Goal: Task Accomplishment & Management: Complete application form

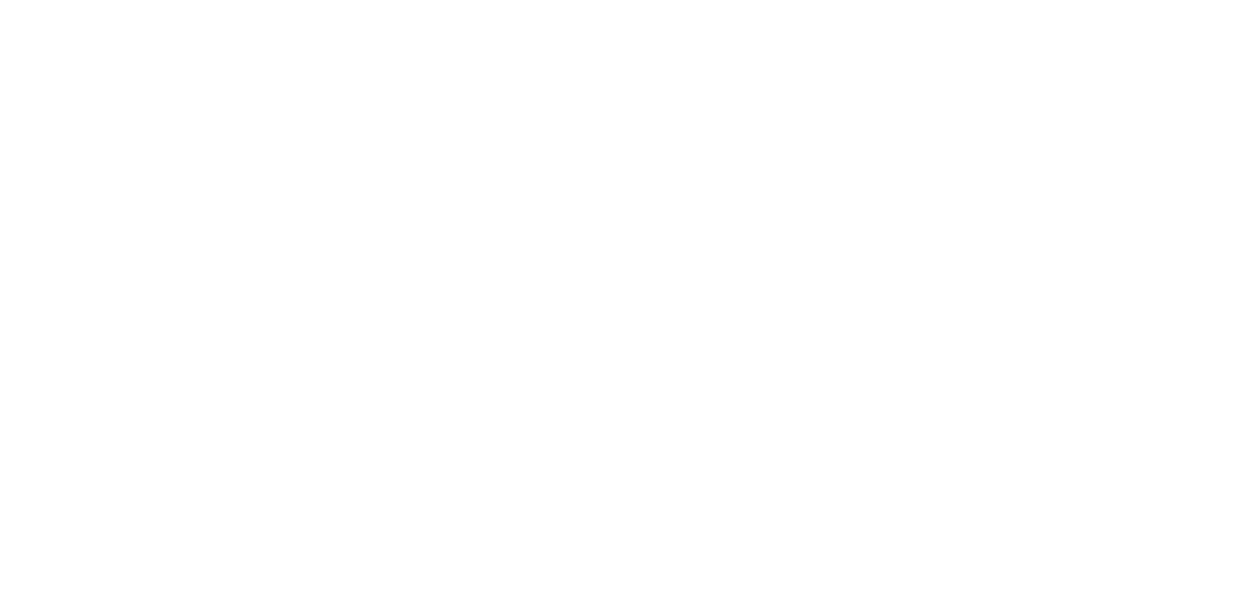
click at [0, 0] on html at bounding box center [0, 0] width 0 height 0
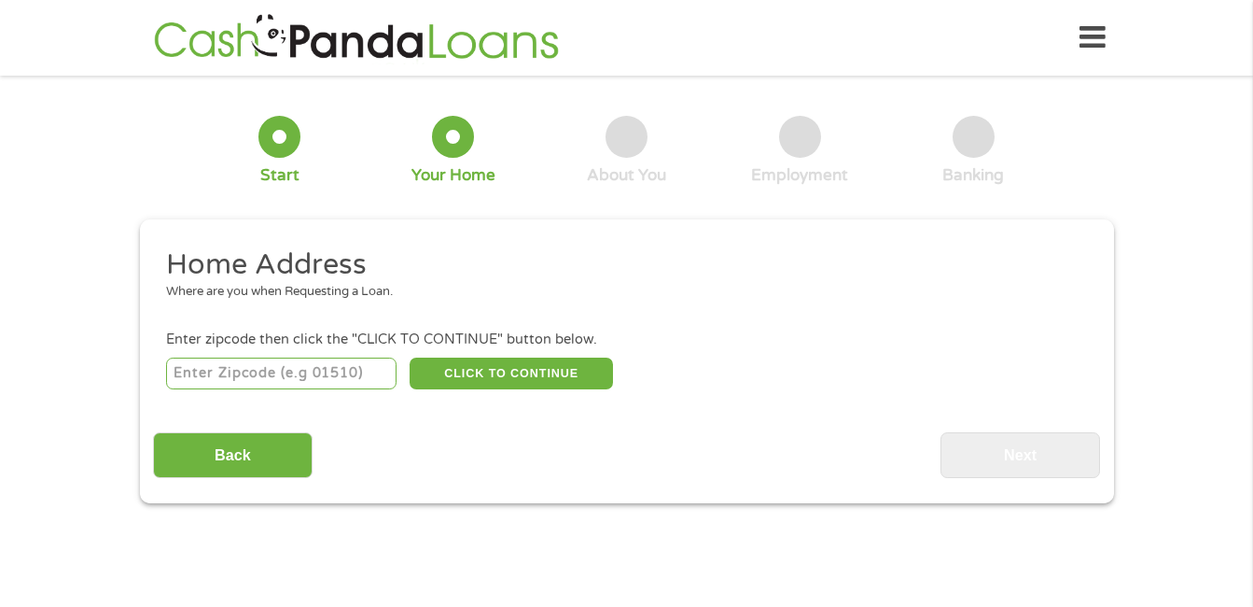
click at [246, 373] on input "number" at bounding box center [281, 373] width 230 height 32
type input "38863"
click at [508, 386] on button "CLICK TO CONTINUE" at bounding box center [511, 373] width 203 height 32
type input "38863"
type input "Pontotoc"
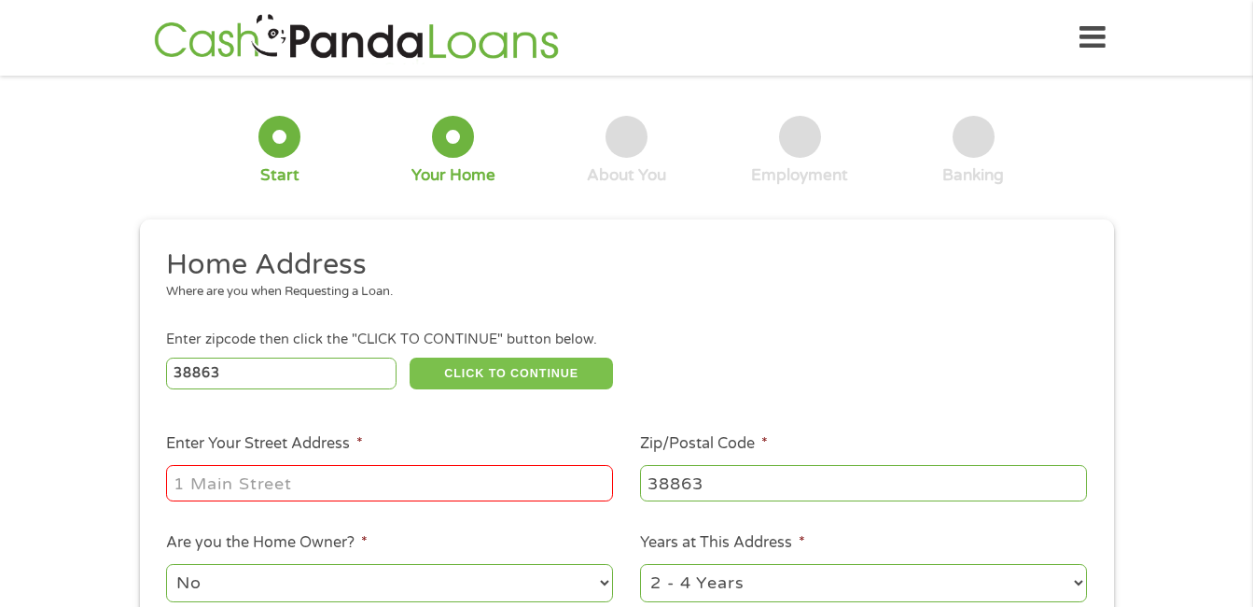
click at [508, 386] on button "CLICK TO CONTINUE" at bounding box center [511, 373] width 203 height 32
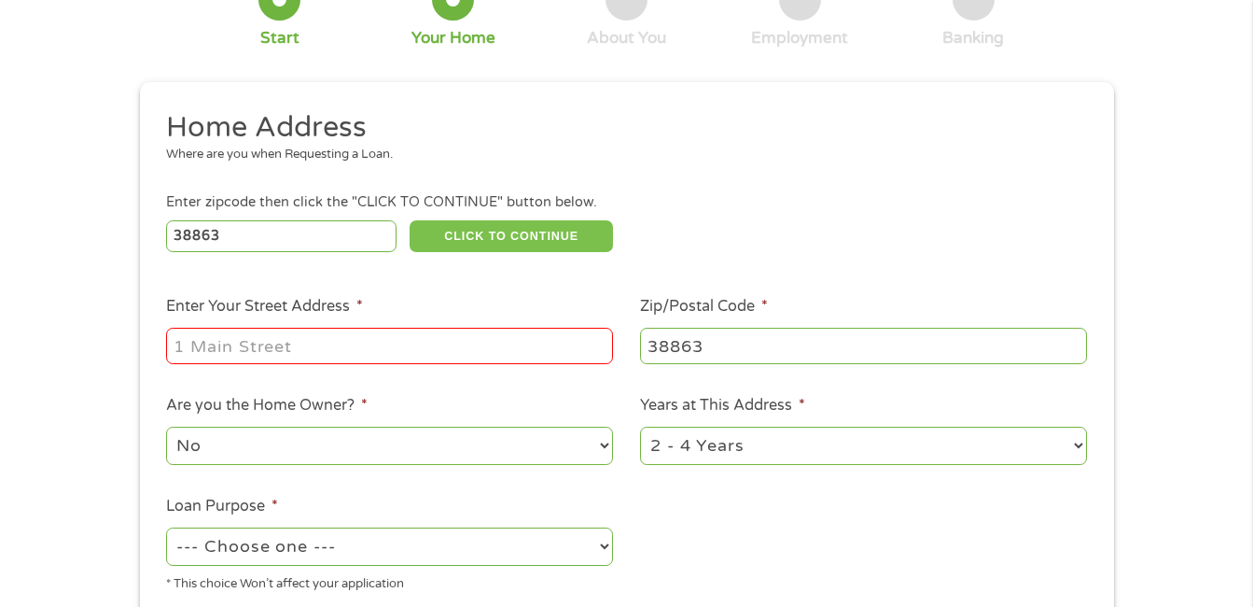
scroll to position [273, 0]
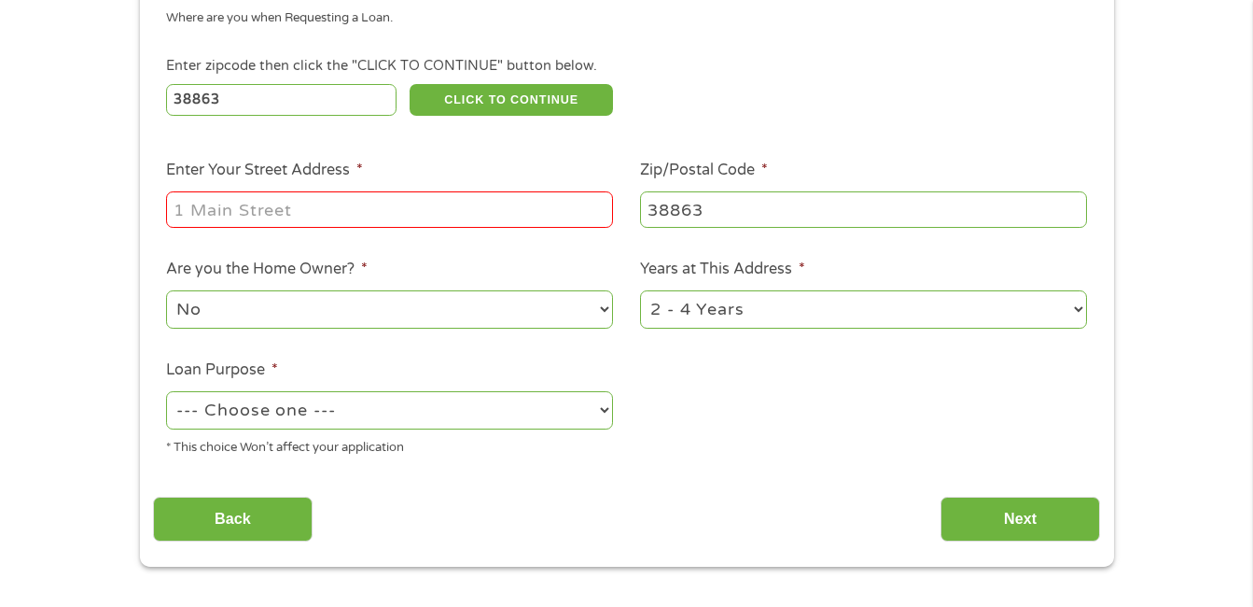
click at [262, 219] on input "Enter Your Street Address *" at bounding box center [389, 208] width 447 height 35
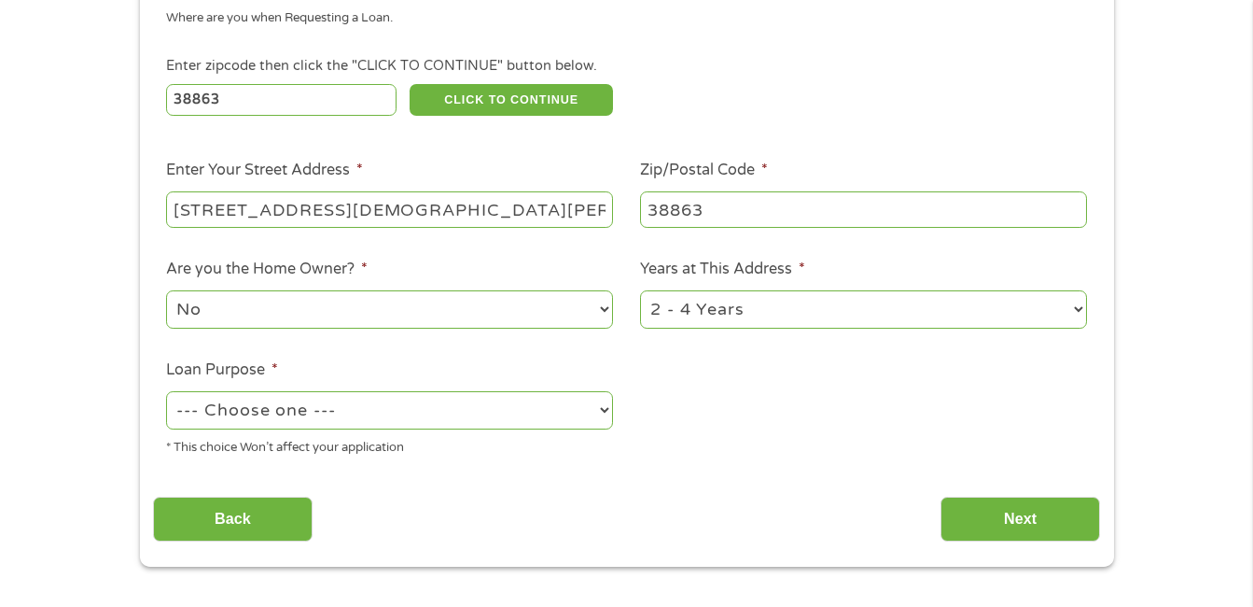
click at [272, 275] on label "Are you the Home Owner? *" at bounding box center [267, 269] width 202 height 20
click at [272, 290] on select "No Yes" at bounding box center [389, 309] width 447 height 38
click at [504, 214] on input "[STREET_ADDRESS][DEMOGRAPHIC_DATA][PERSON_NAME]" at bounding box center [389, 208] width 447 height 35
type input "[STREET_ADDRESS][DEMOGRAPHIC_DATA][PERSON_NAME]"
click at [99, 304] on div "1 Start 2 Your Home 3 About You 4 Employment 5 Banking 6 This field is hidden w…" at bounding box center [626, 190] width 1253 height 751
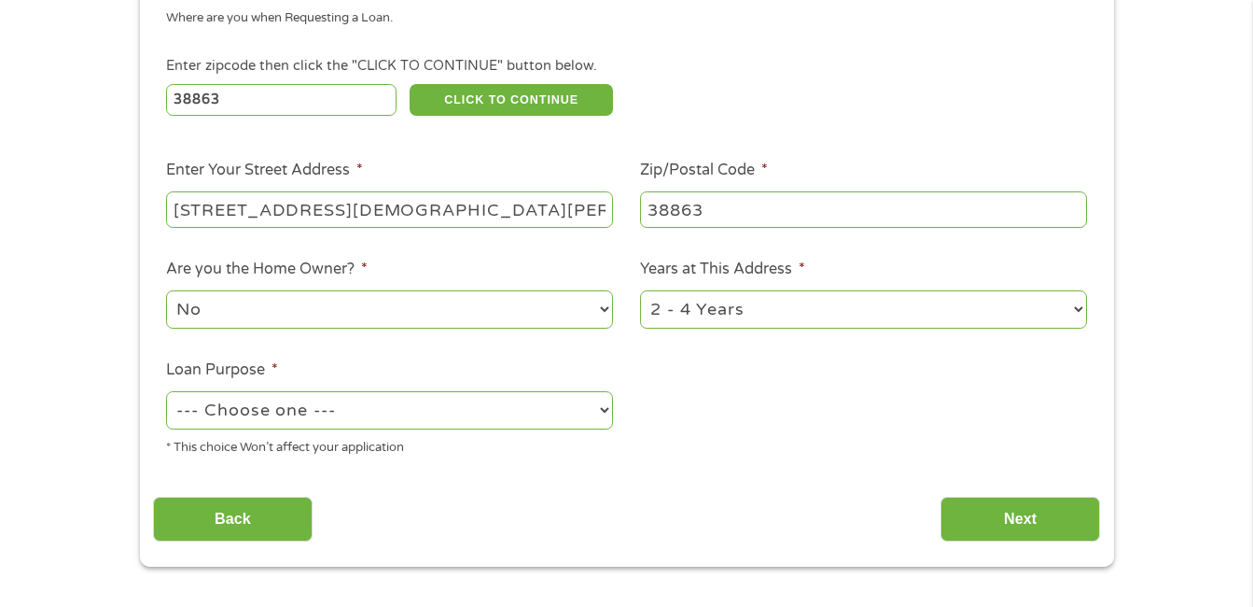
click at [603, 311] on select "No Yes" at bounding box center [389, 309] width 447 height 38
click at [166, 290] on select "No Yes" at bounding box center [389, 309] width 447 height 38
click at [597, 412] on select "--- Choose one --- Pay Bills Debt Consolidation Home Improvement Major Purchase…" at bounding box center [389, 410] width 447 height 38
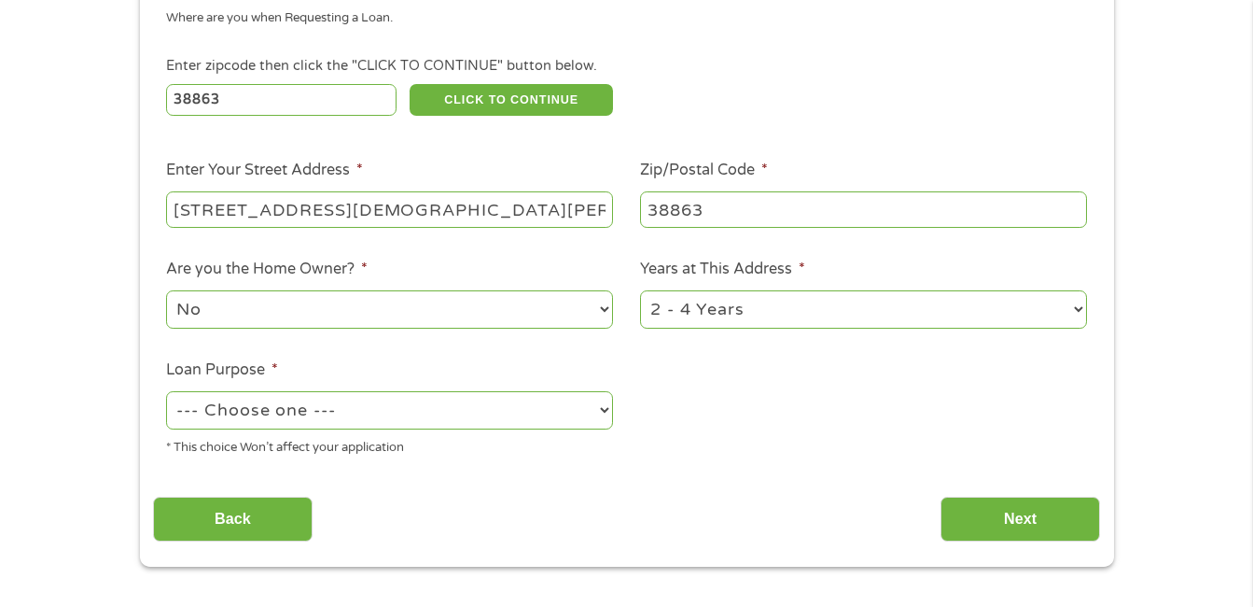
click at [597, 412] on select "--- Choose one --- Pay Bills Debt Consolidation Home Improvement Major Purchase…" at bounding box center [389, 410] width 447 height 38
select select "majorpurchase"
click at [166, 391] on select "--- Choose one --- Pay Bills Debt Consolidation Home Improvement Major Purchase…" at bounding box center [389, 410] width 447 height 38
click at [1076, 311] on select "1 Year or less 1 - 2 Years 2 - 4 Years Over 4 Years" at bounding box center [863, 309] width 447 height 38
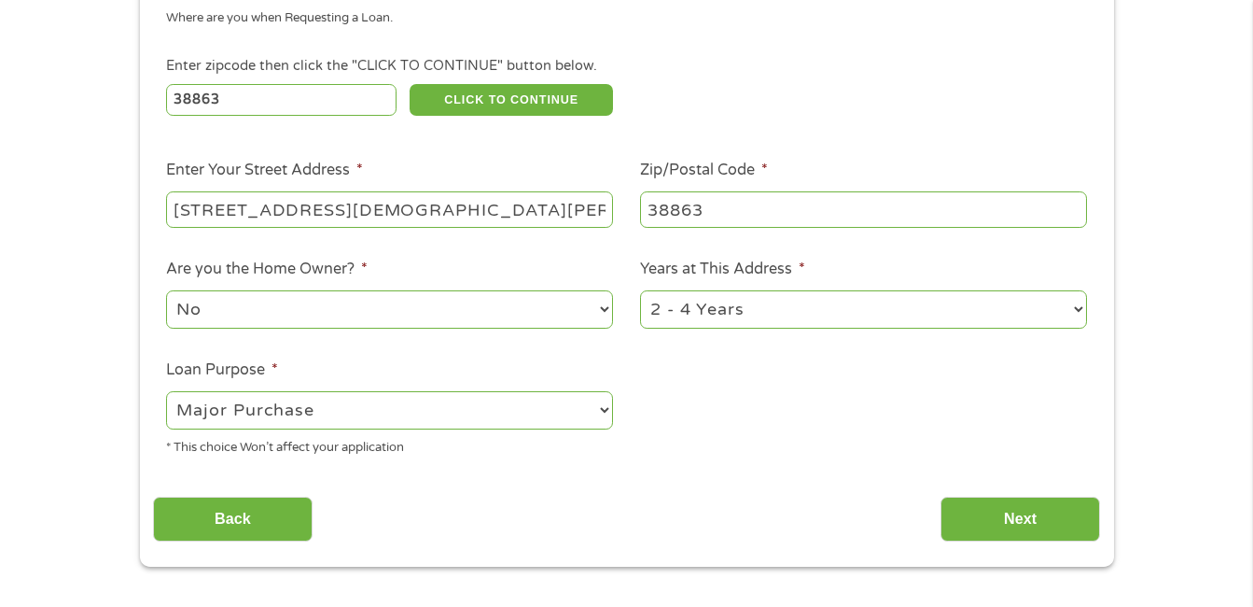
select select "60months"
click at [640, 290] on select "1 Year or less 1 - 2 Years 2 - 4 Years Over 4 Years" at bounding box center [863, 309] width 447 height 38
click at [1032, 527] on input "Next" at bounding box center [1021, 519] width 160 height 46
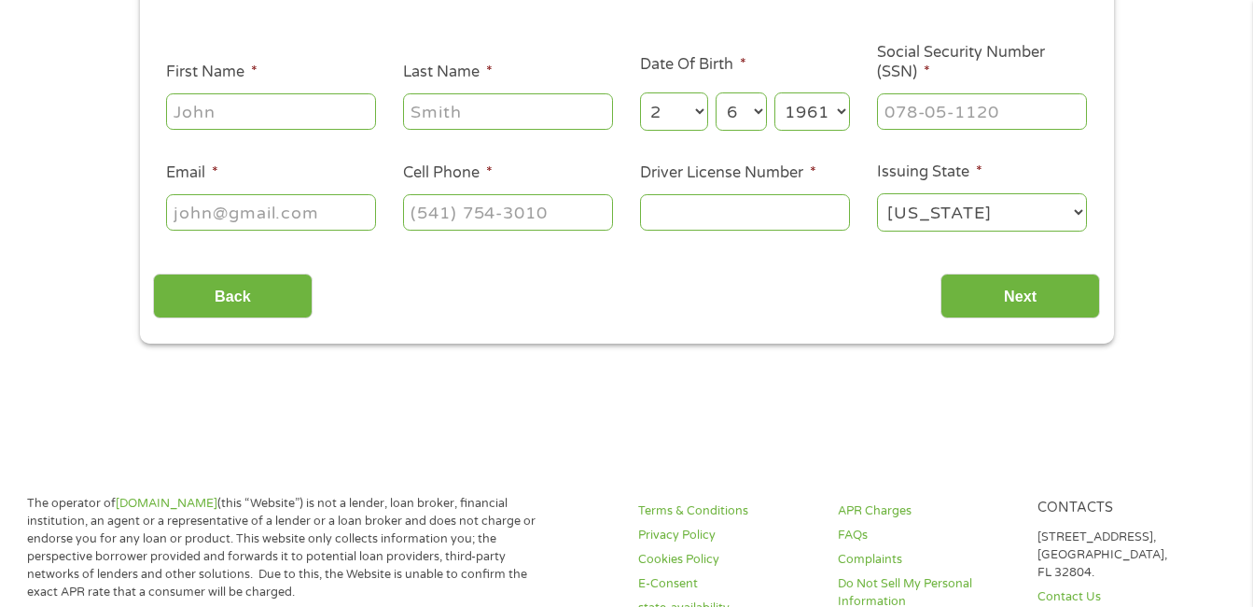
scroll to position [0, 0]
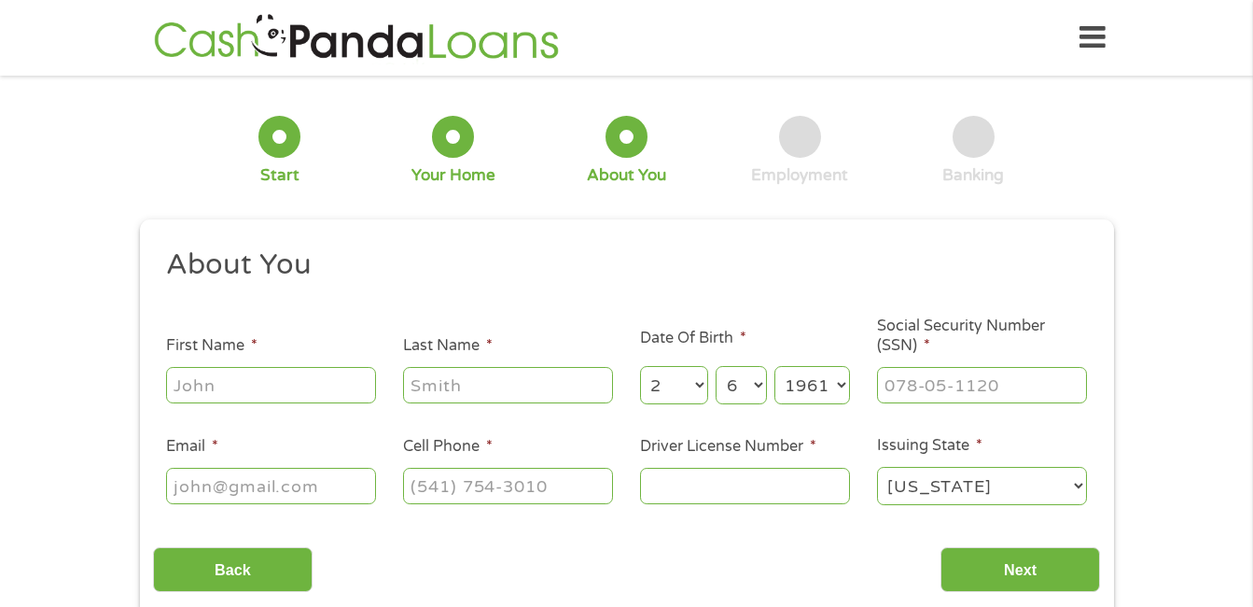
click at [300, 388] on input "First Name *" at bounding box center [271, 384] width 210 height 35
type input "[PERSON_NAME]"
type input "[PERSON_NAME][EMAIL_ADDRESS][DOMAIN_NAME]"
type input "[PHONE_NUMBER]"
click at [370, 383] on input "[PERSON_NAME]" at bounding box center [271, 384] width 210 height 35
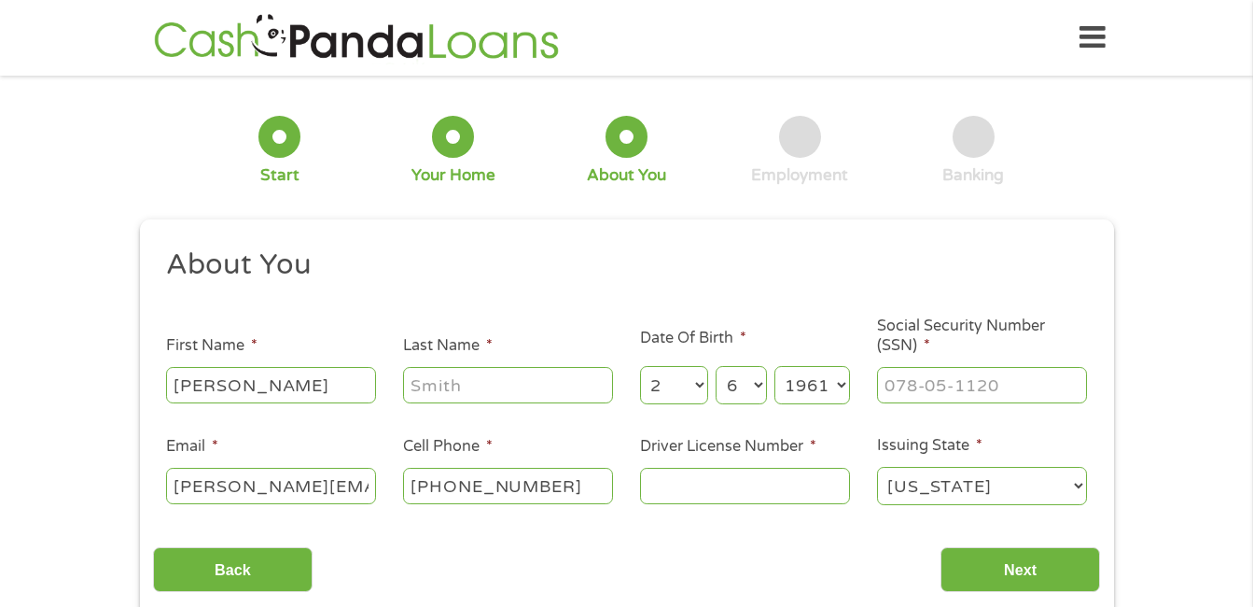
type input "[PERSON_NAME]"
click at [423, 390] on input "Last Name *" at bounding box center [508, 384] width 210 height 35
type input "[PERSON_NAME]"
type input "Other"
type input "___-__-____"
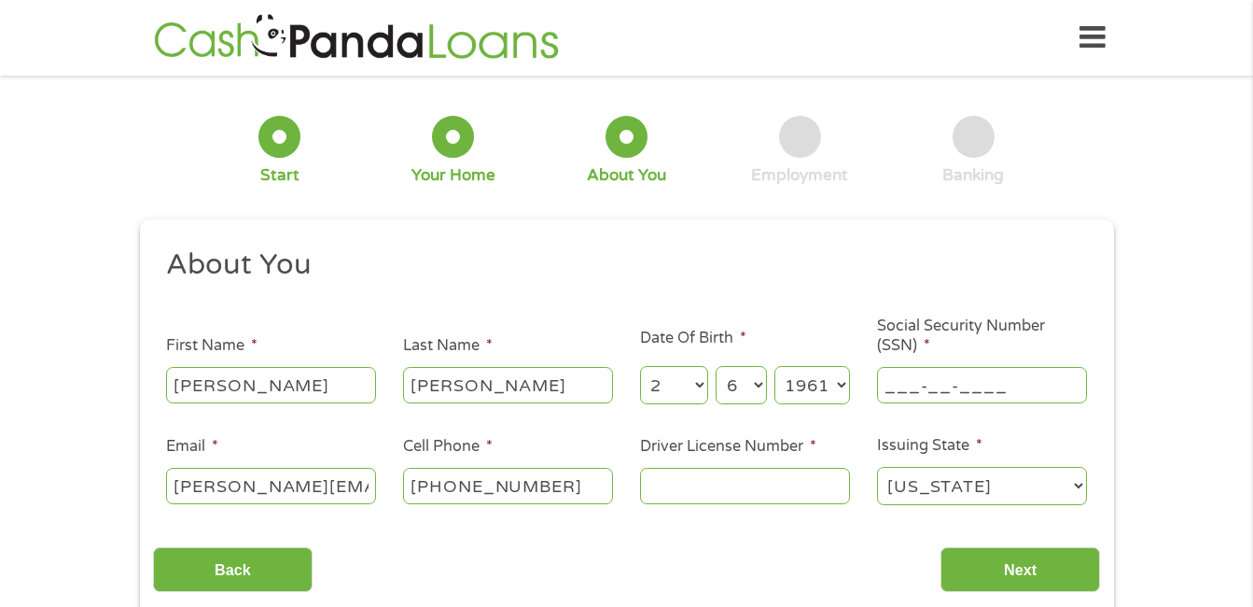
click at [891, 378] on input "___-__-____" at bounding box center [982, 384] width 210 height 35
type input "426-23-8746"
click at [557, 486] on input "[PHONE_NUMBER]" at bounding box center [508, 484] width 210 height 35
type input "[PHONE_NUMBER]"
click at [688, 490] on input "Driver License Number *" at bounding box center [745, 484] width 210 height 35
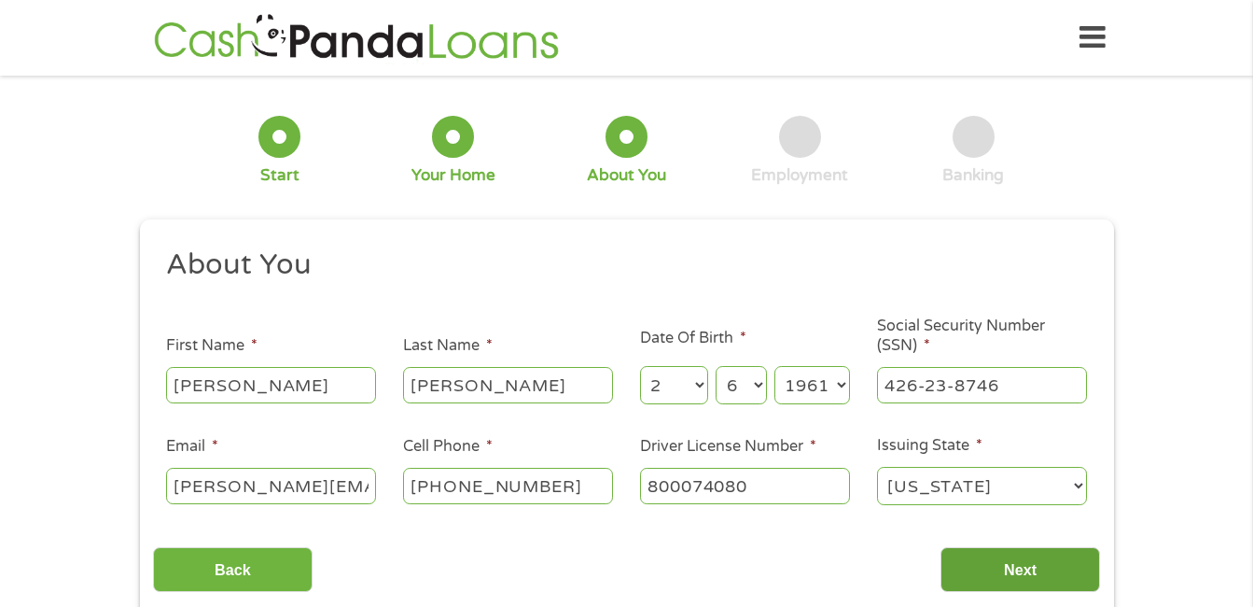
type input "800074080"
click at [1037, 566] on input "Next" at bounding box center [1021, 570] width 160 height 46
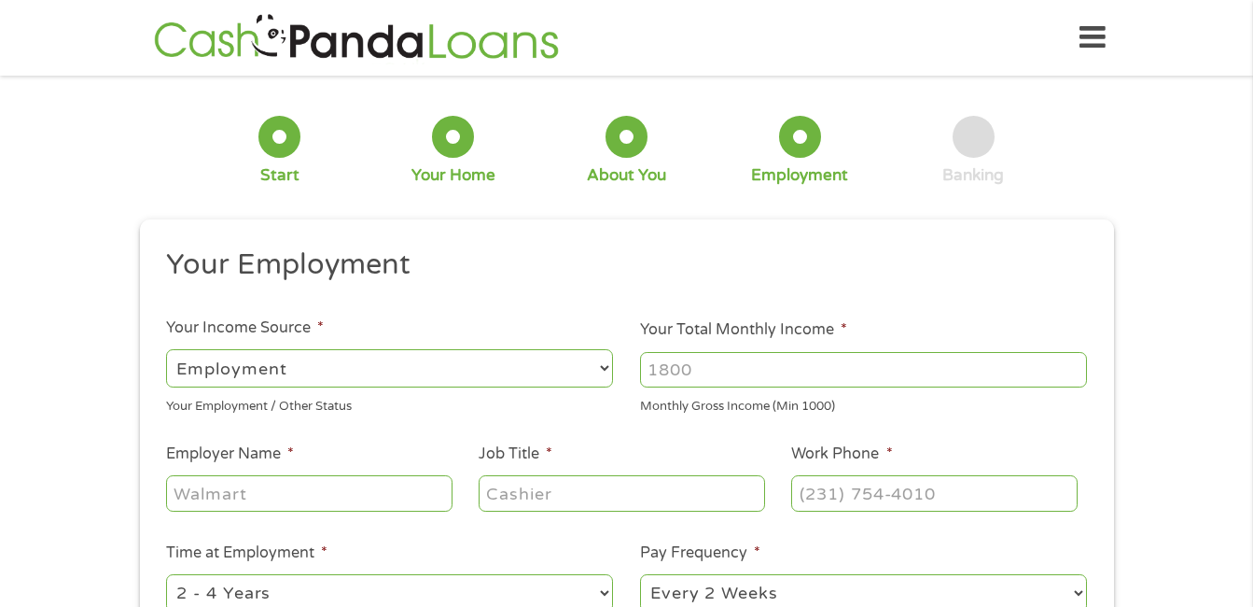
click at [603, 368] on select "--- Choose one --- Employment [DEMOGRAPHIC_DATA] Benefits" at bounding box center [389, 368] width 447 height 38
select select "benefits"
click at [166, 349] on select "--- Choose one --- Employment [DEMOGRAPHIC_DATA] Benefits" at bounding box center [389, 368] width 447 height 38
type input "Other"
type input "[PHONE_NUMBER]"
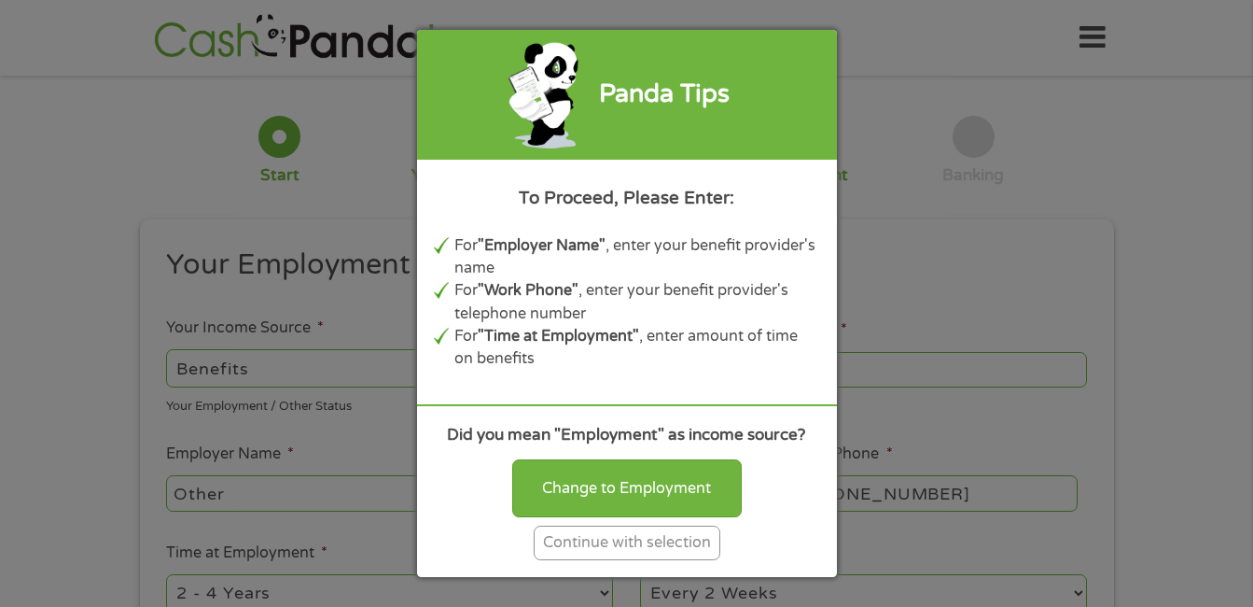
click at [633, 541] on div "Continue with selection" at bounding box center [627, 542] width 187 height 35
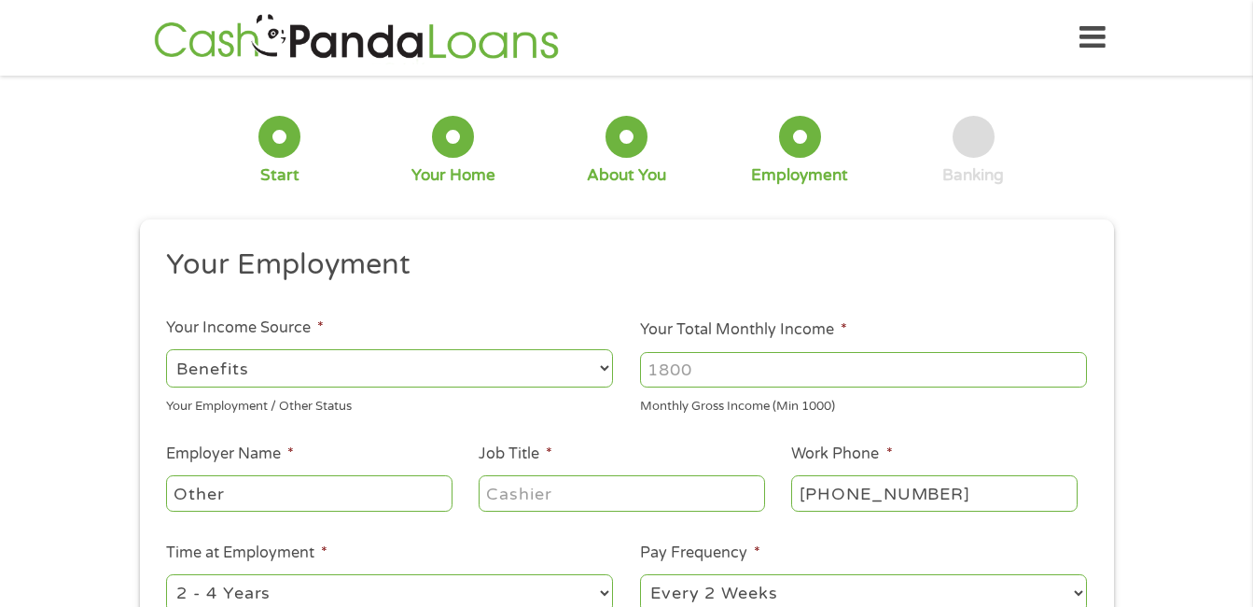
click at [692, 377] on input "Your Total Monthly Income *" at bounding box center [863, 369] width 447 height 35
click at [705, 362] on input "Your Total Monthly Income *" at bounding box center [863, 369] width 447 height 35
click at [696, 371] on input "Your Total Monthly Income *" at bounding box center [863, 369] width 447 height 35
type input "1200"
click at [300, 495] on input "Other" at bounding box center [309, 492] width 286 height 35
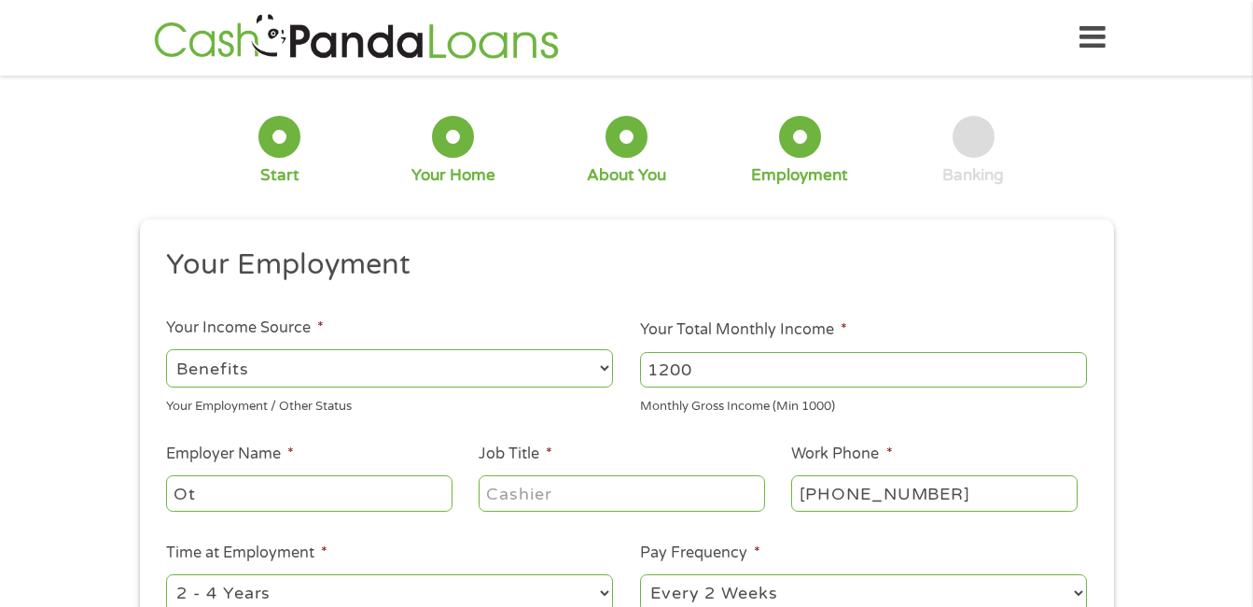
type input "O"
type input "Social Security"
click at [548, 496] on input "Job Title *" at bounding box center [622, 492] width 286 height 35
type input "Same"
click at [944, 495] on input "[PHONE_NUMBER]" at bounding box center [934, 492] width 286 height 35
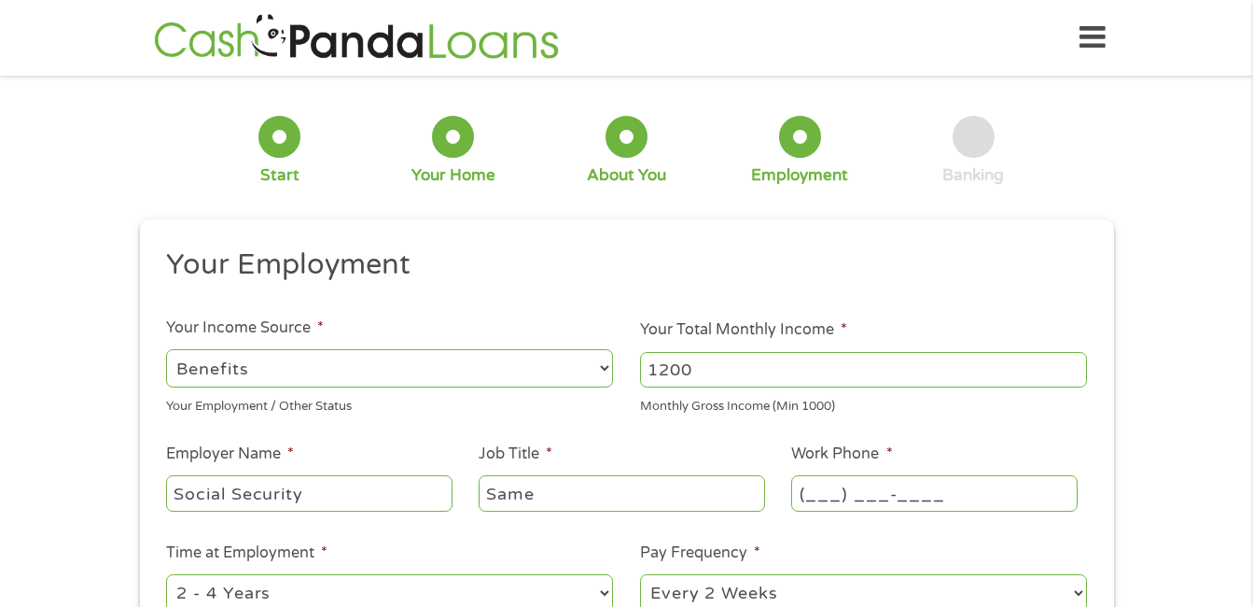
click at [891, 495] on input "(___) ___-____" at bounding box center [934, 492] width 286 height 35
type input "[PHONE_NUMBER]"
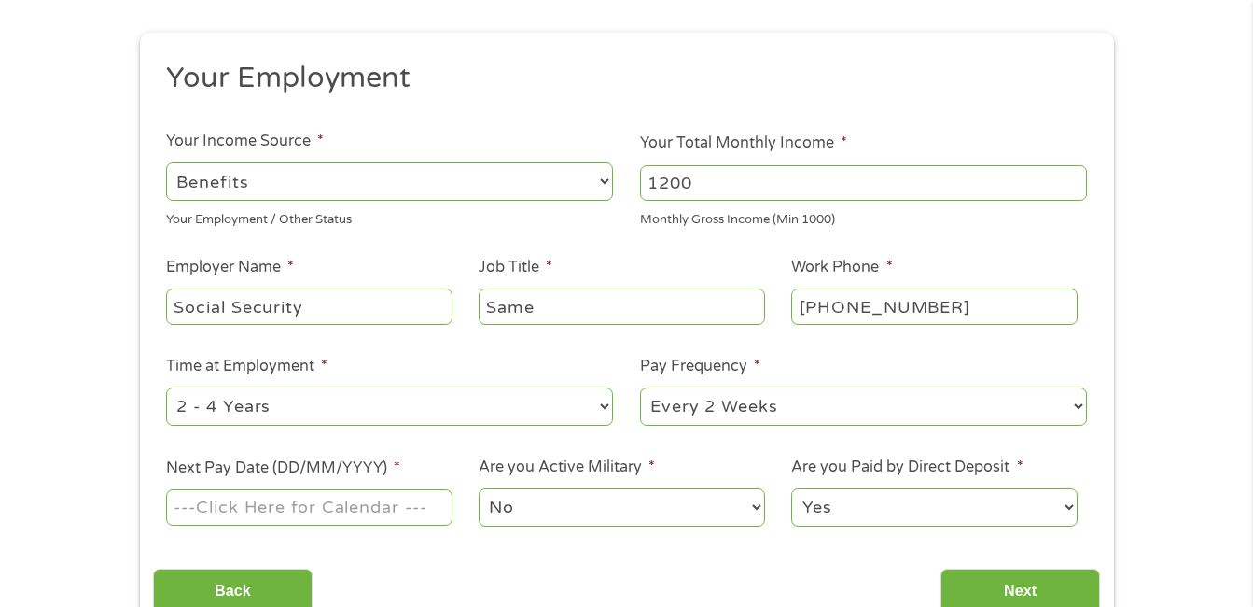
scroll to position [323, 0]
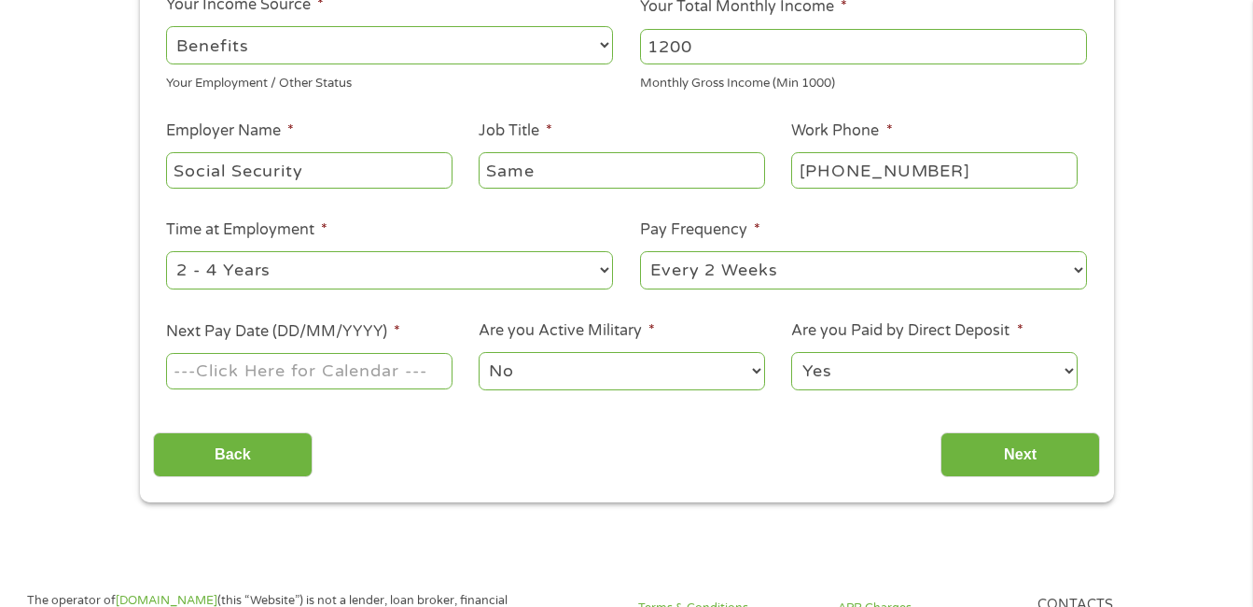
click at [604, 272] on select "--- Choose one --- 1 Year or less 1 - 2 Years 2 - 4 Years Over 4 Years" at bounding box center [389, 270] width 447 height 38
select select "24months"
click at [166, 251] on select "--- Choose one --- 1 Year or less 1 - 2 Years 2 - 4 Years Over 4 Years" at bounding box center [389, 270] width 447 height 38
click at [1077, 270] on select "--- Choose one --- Every 2 Weeks Every Week Monthly Semi-Monthly" at bounding box center [863, 270] width 447 height 38
select select "monthly"
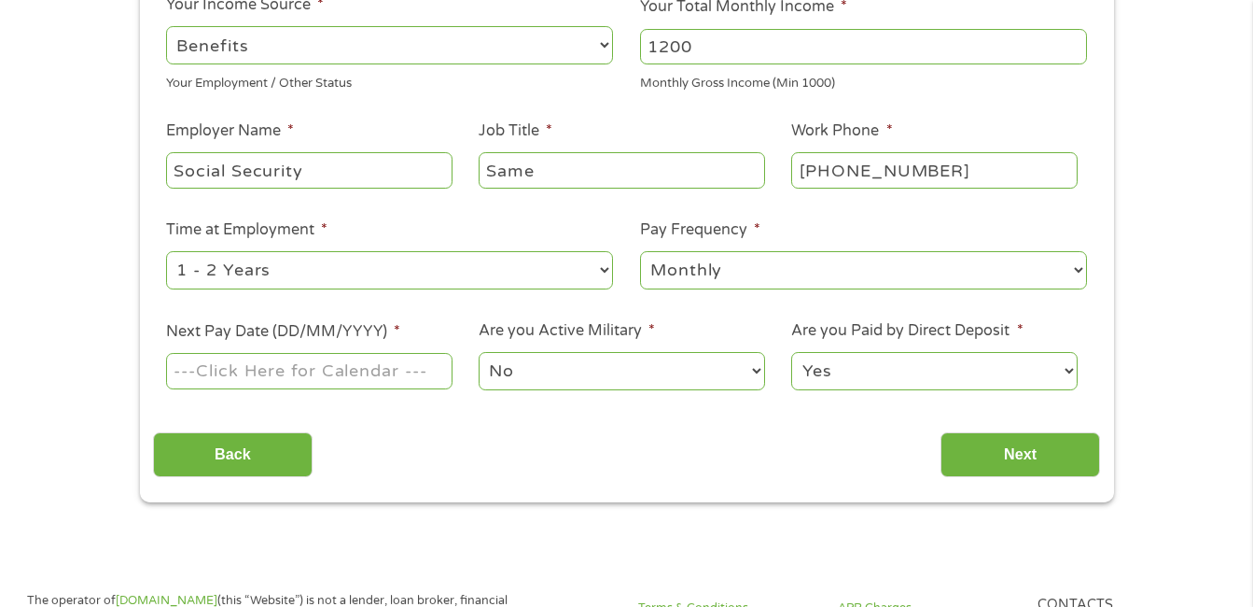
click at [640, 251] on select "--- Choose one --- Every 2 Weeks Every Week Monthly Semi-Monthly" at bounding box center [863, 270] width 447 height 38
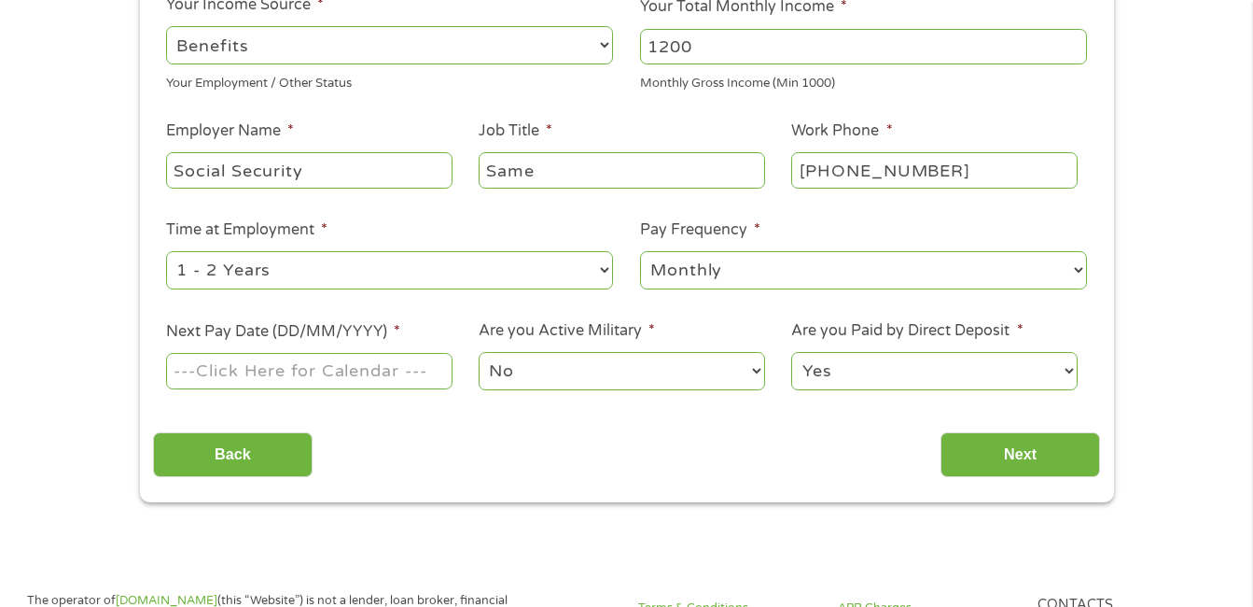
click at [291, 366] on input "Next Pay Date (DD/MM/YYYY) *" at bounding box center [309, 370] width 286 height 35
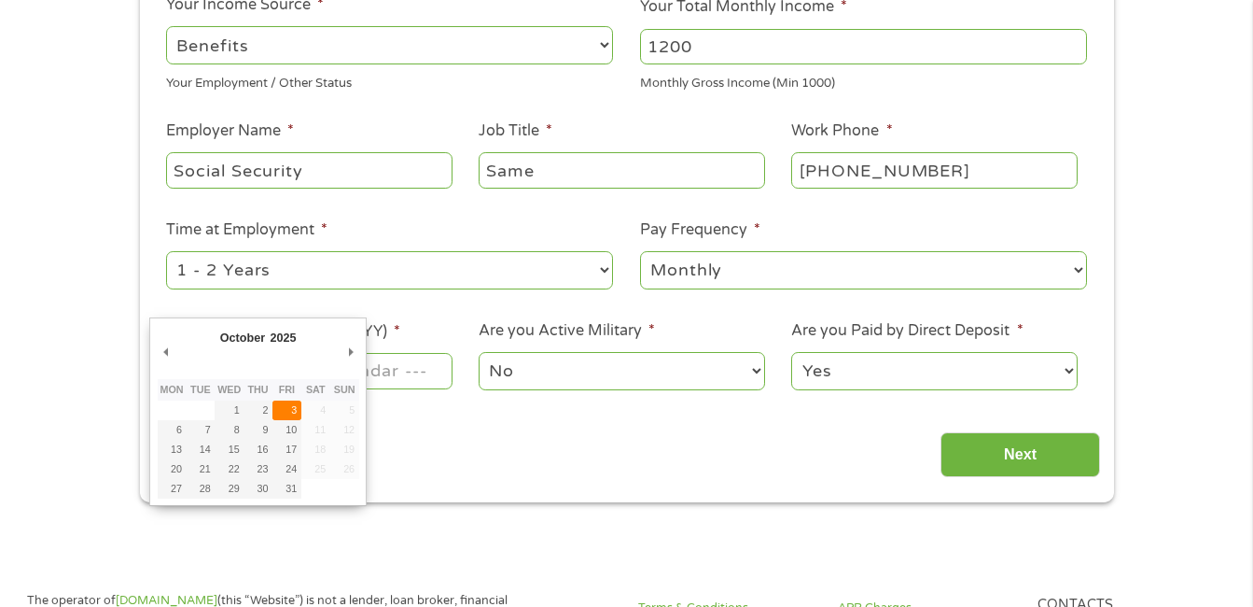
type input "[DATE]"
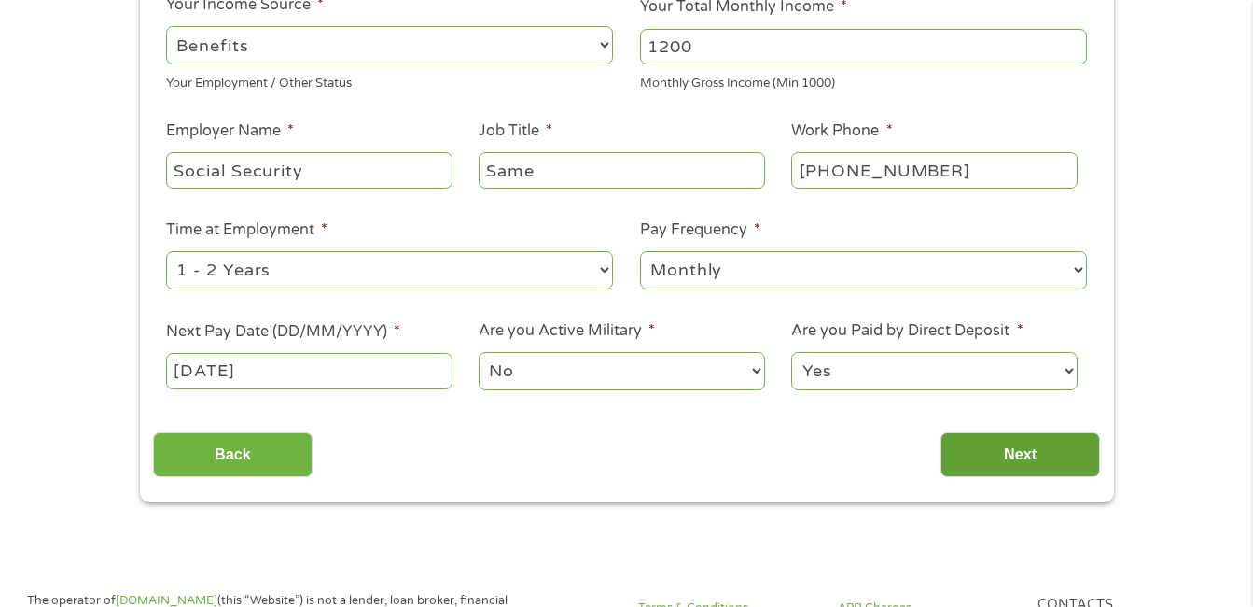
click at [1053, 455] on input "Next" at bounding box center [1021, 455] width 160 height 46
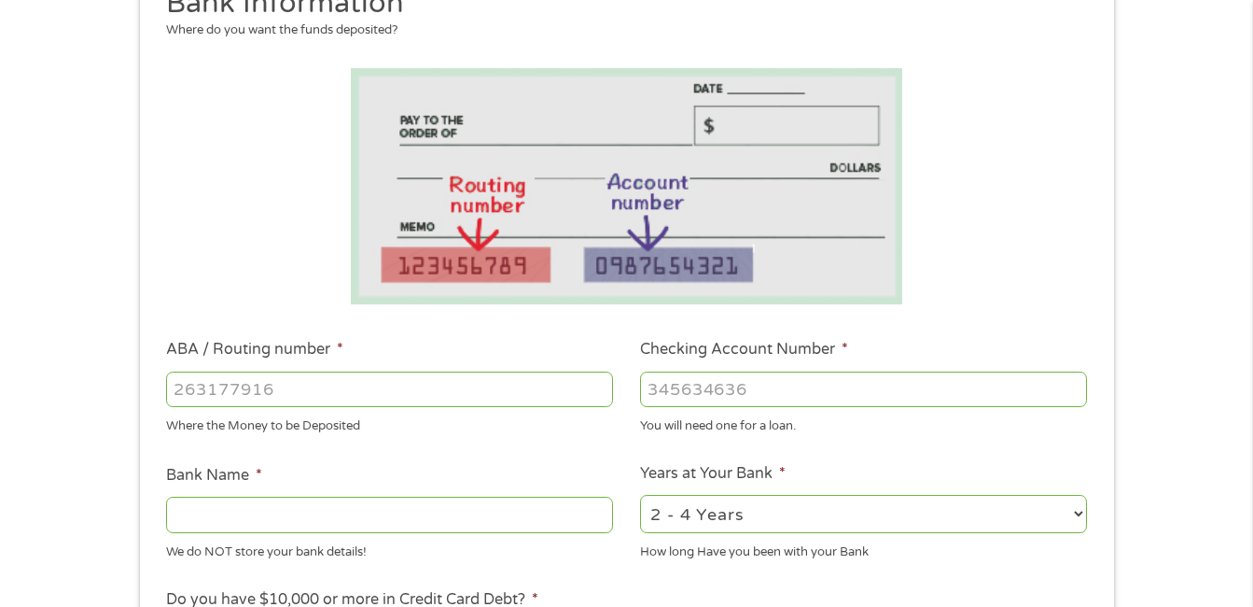
scroll to position [299, 0]
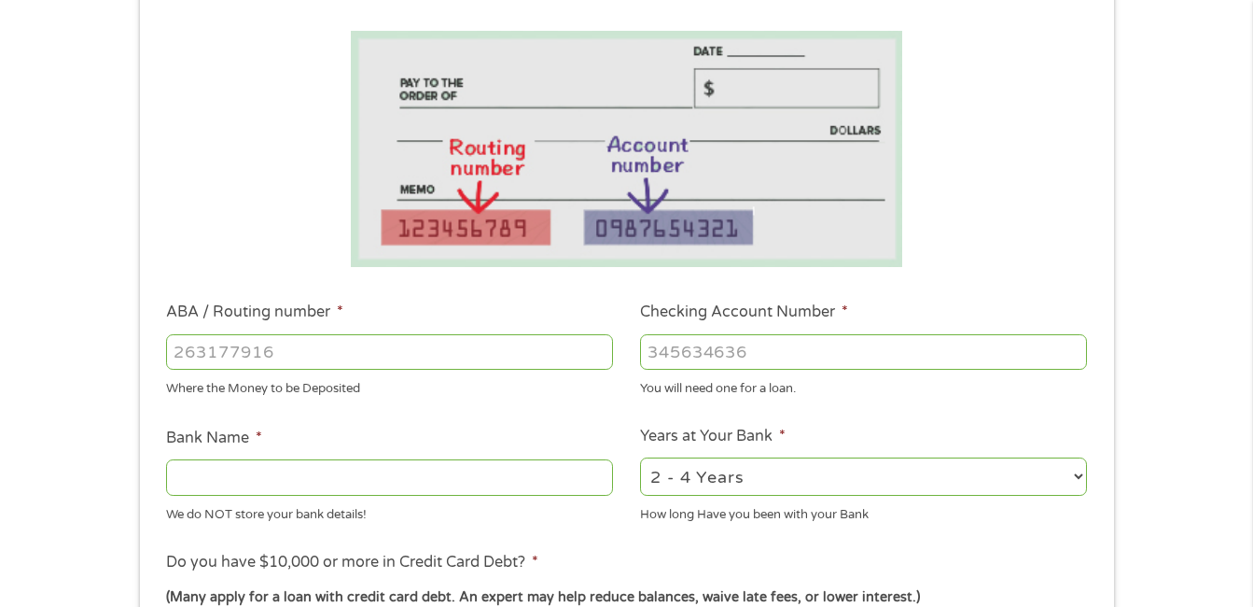
click at [258, 355] on input "ABA / Routing number *" at bounding box center [389, 351] width 447 height 35
type input "084201294"
type input "RENASANT BANK"
type input "084201294"
click at [676, 356] on input "Checking Account Number *" at bounding box center [863, 351] width 447 height 35
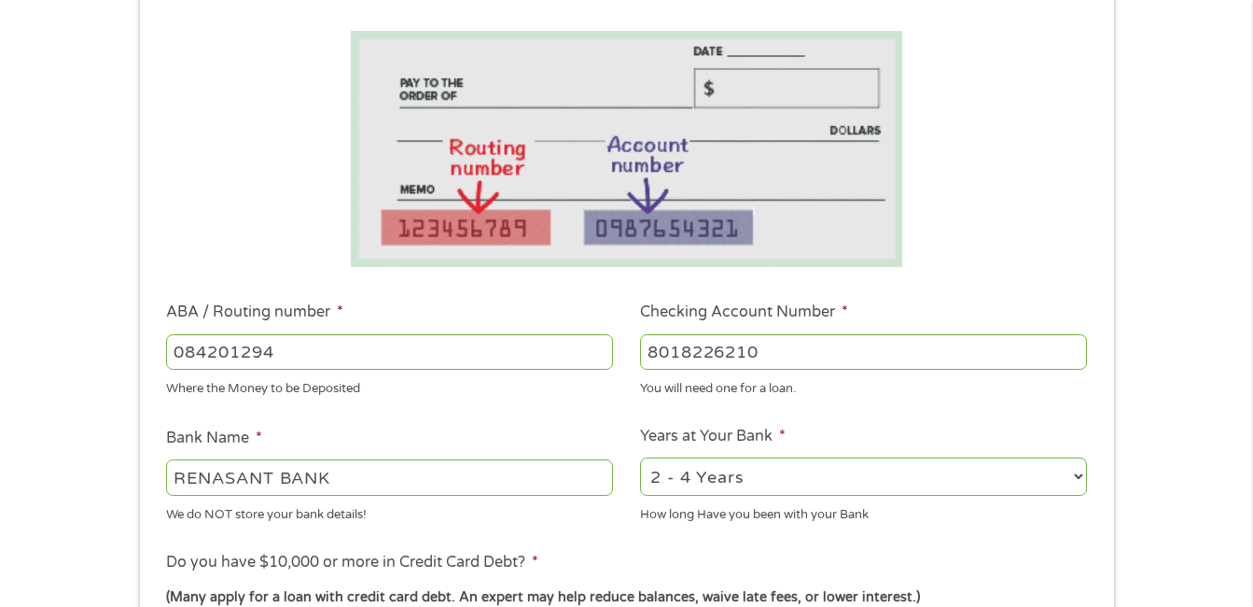
type input "8018226210"
click at [1081, 479] on select "2 - 4 Years 6 - 12 Months 1 - 2 Years Over 4 Years" at bounding box center [863, 476] width 447 height 38
select select "60months"
click at [640, 457] on select "2 - 4 Years 6 - 12 Months 1 - 2 Years Over 4 Years" at bounding box center [863, 476] width 447 height 38
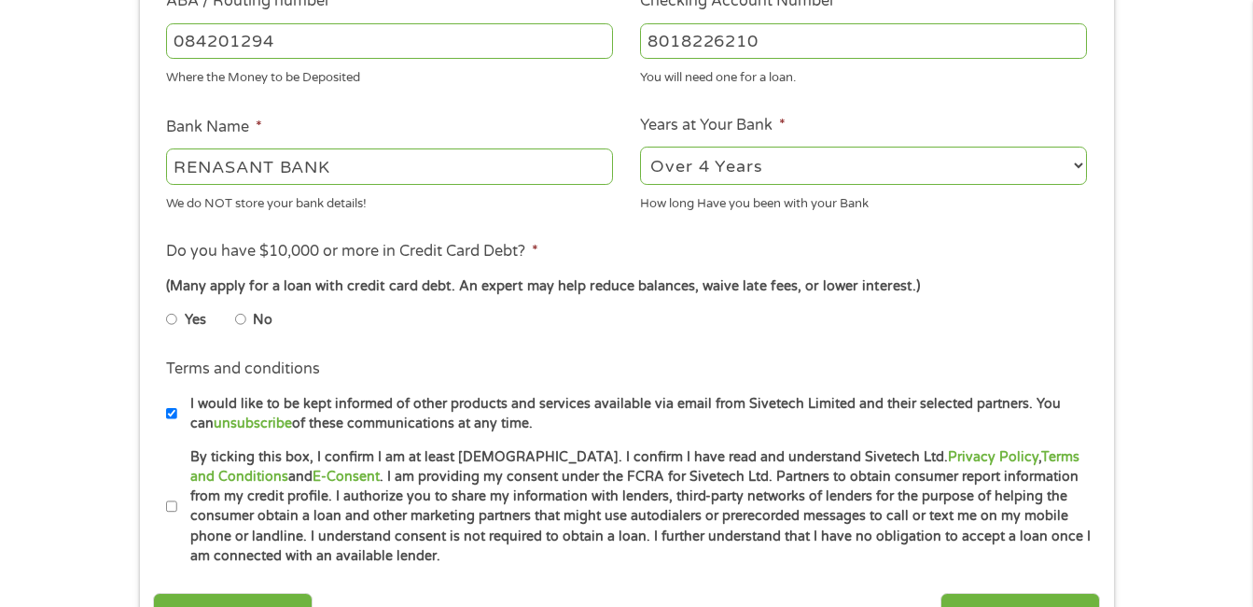
scroll to position [709, 0]
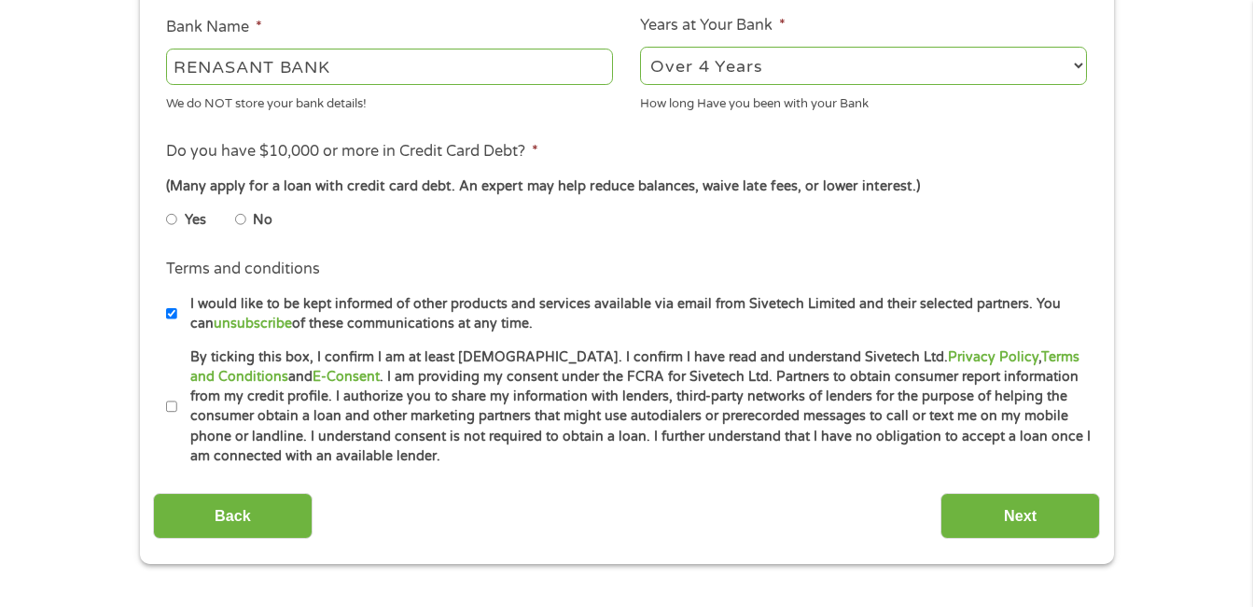
click at [240, 217] on input "No" at bounding box center [240, 219] width 11 height 30
radio input "true"
click at [168, 406] on input "By ticking this box, I confirm I am at least [DEMOGRAPHIC_DATA]. I confirm I ha…" at bounding box center [171, 407] width 11 height 30
checkbox input "true"
click at [1055, 521] on input "Next" at bounding box center [1021, 516] width 160 height 46
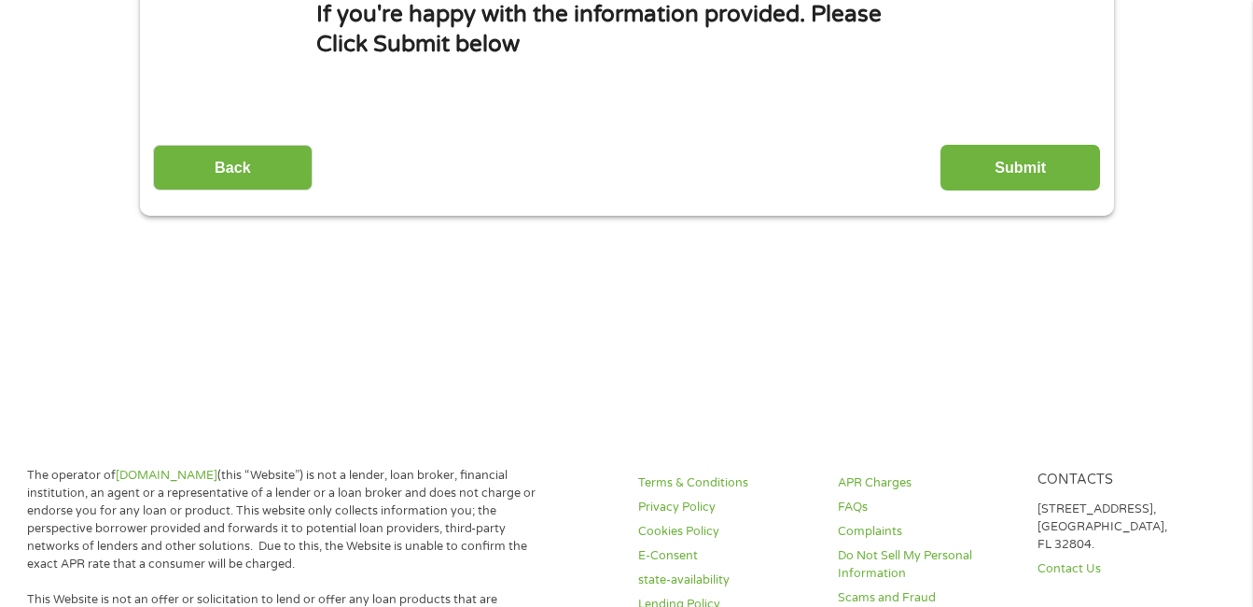
scroll to position [0, 0]
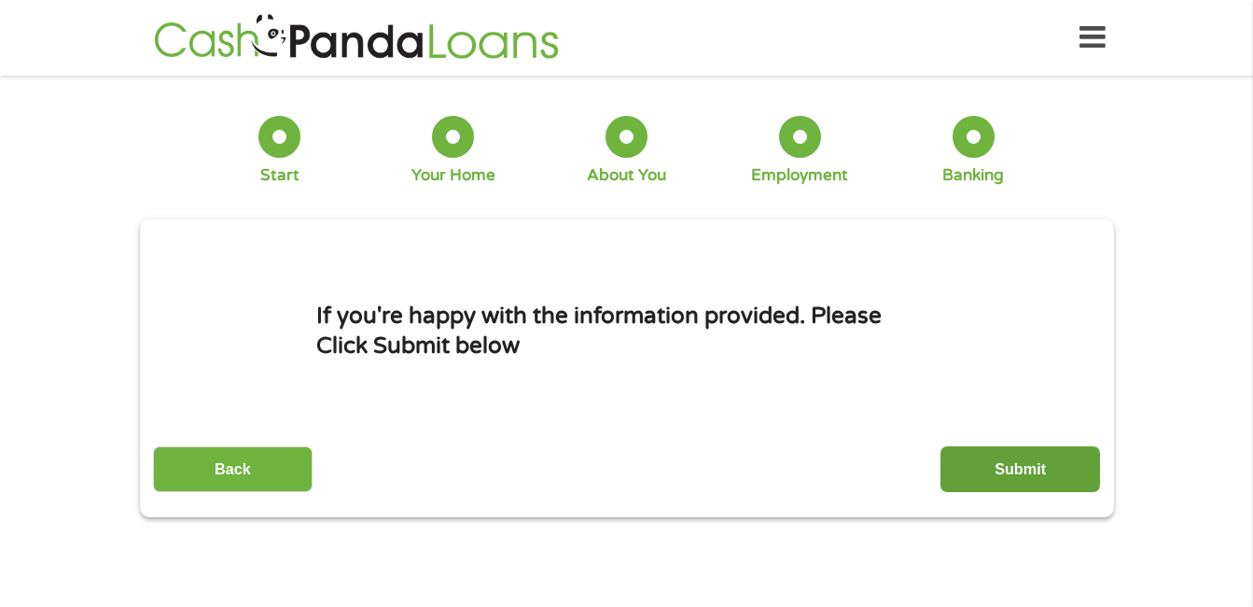
click at [1034, 466] on input "Submit" at bounding box center [1021, 469] width 160 height 46
